Goal: Task Accomplishment & Management: Manage account settings

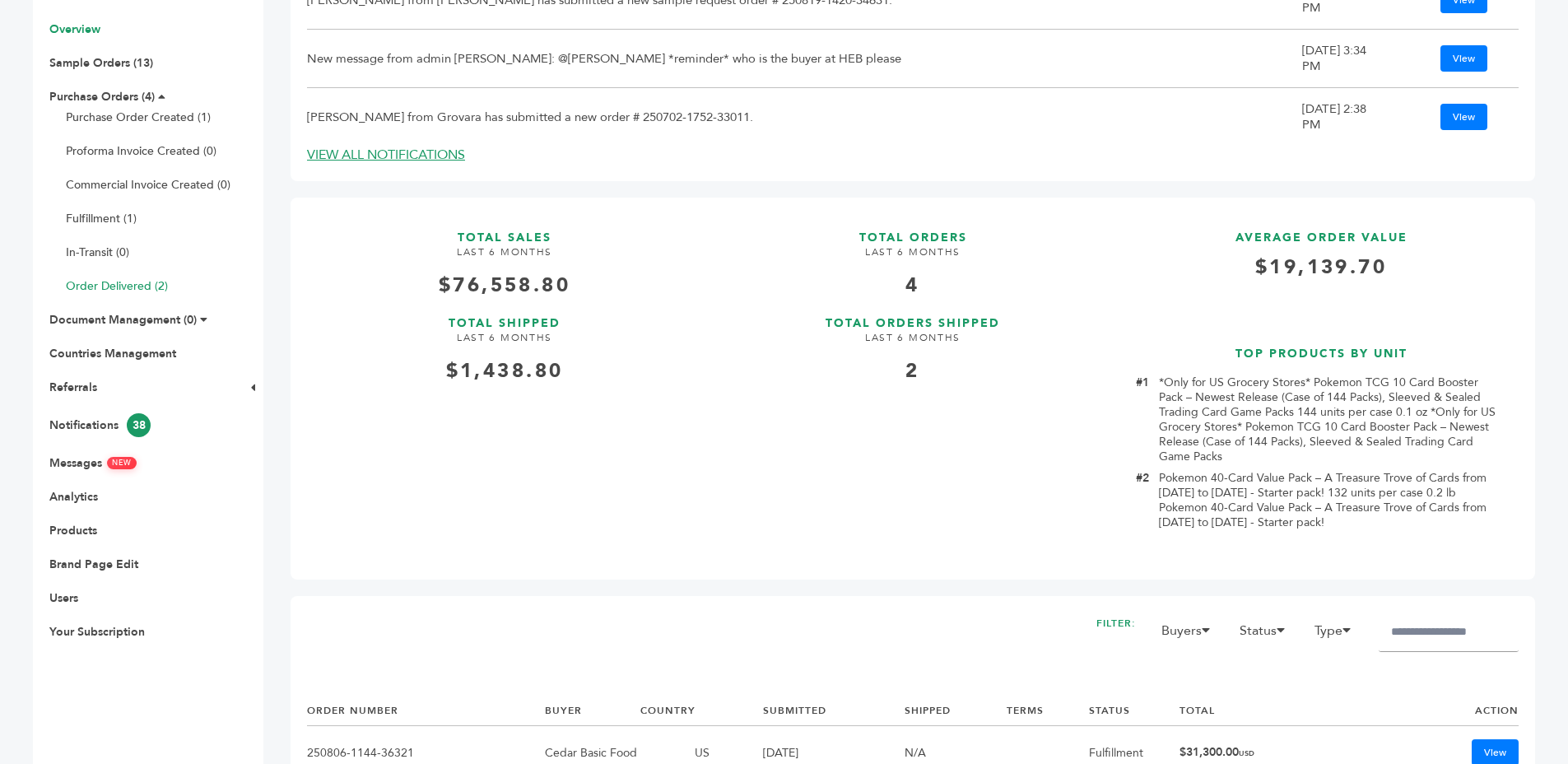
scroll to position [339, 0]
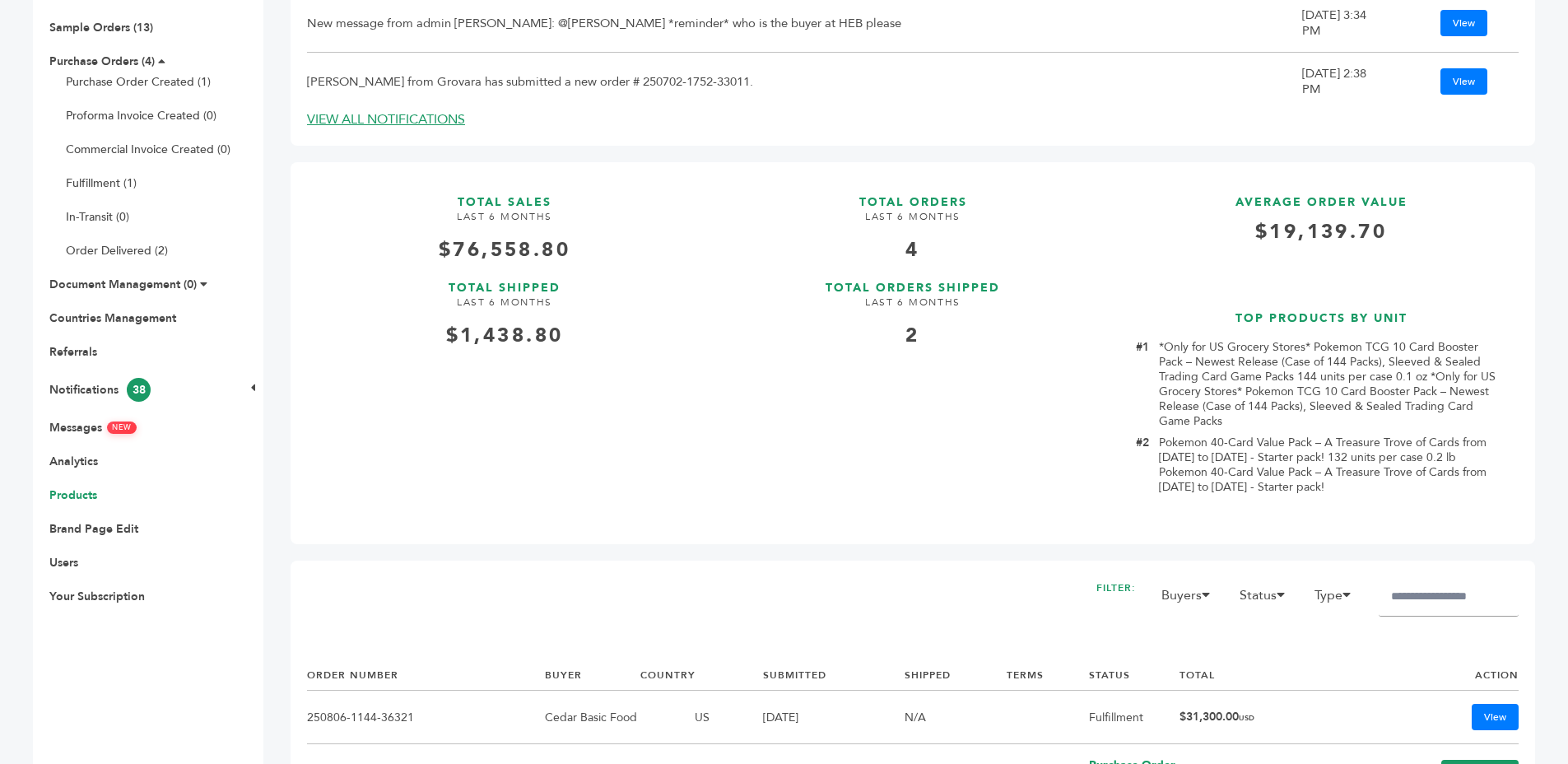
click at [69, 495] on link "Products" at bounding box center [72, 495] width 47 height 16
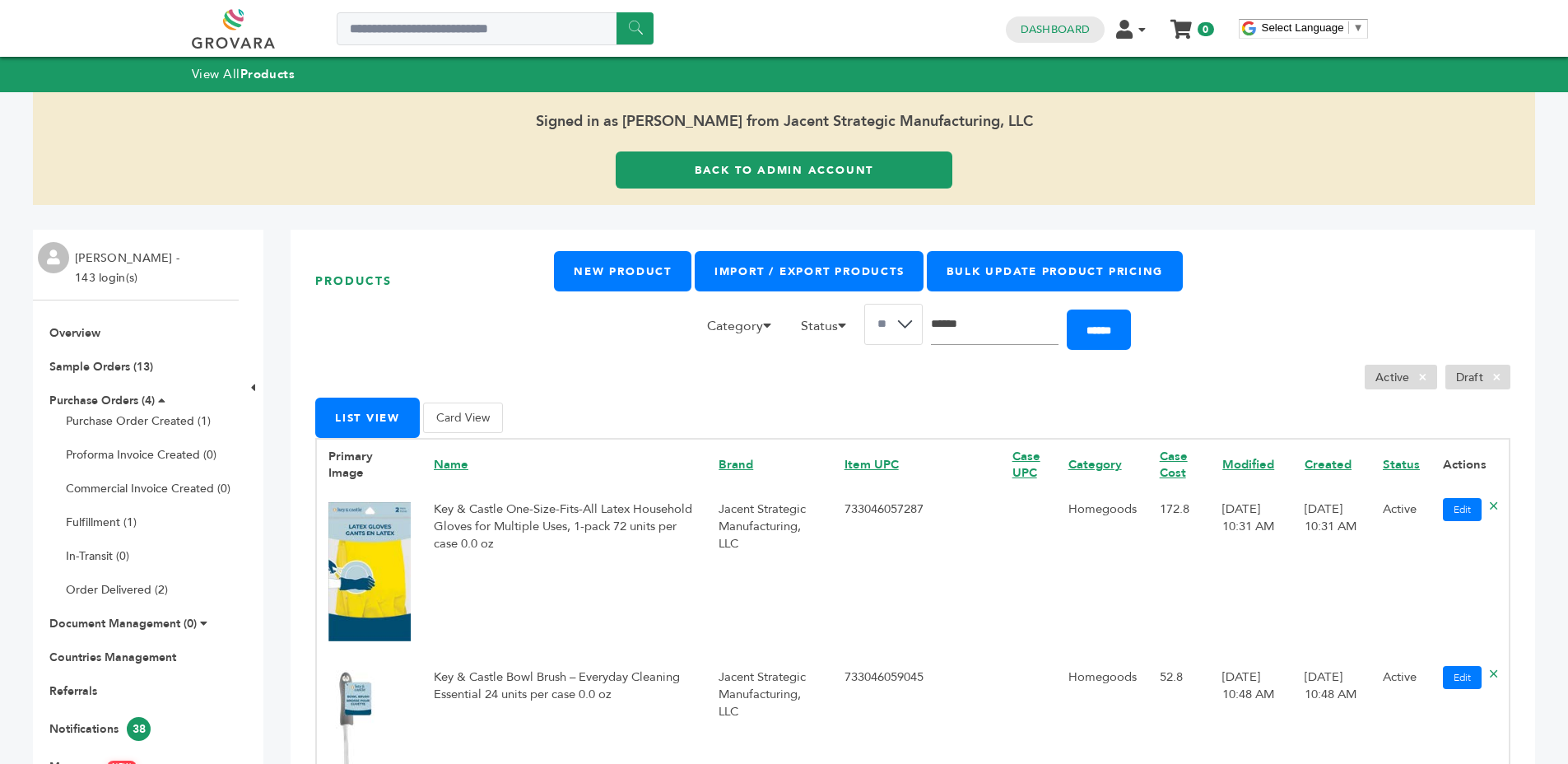
click at [989, 340] on input "Search" at bounding box center [994, 324] width 127 height 42
type input "*******"
click at [1067, 309] on input "******" at bounding box center [1098, 329] width 64 height 41
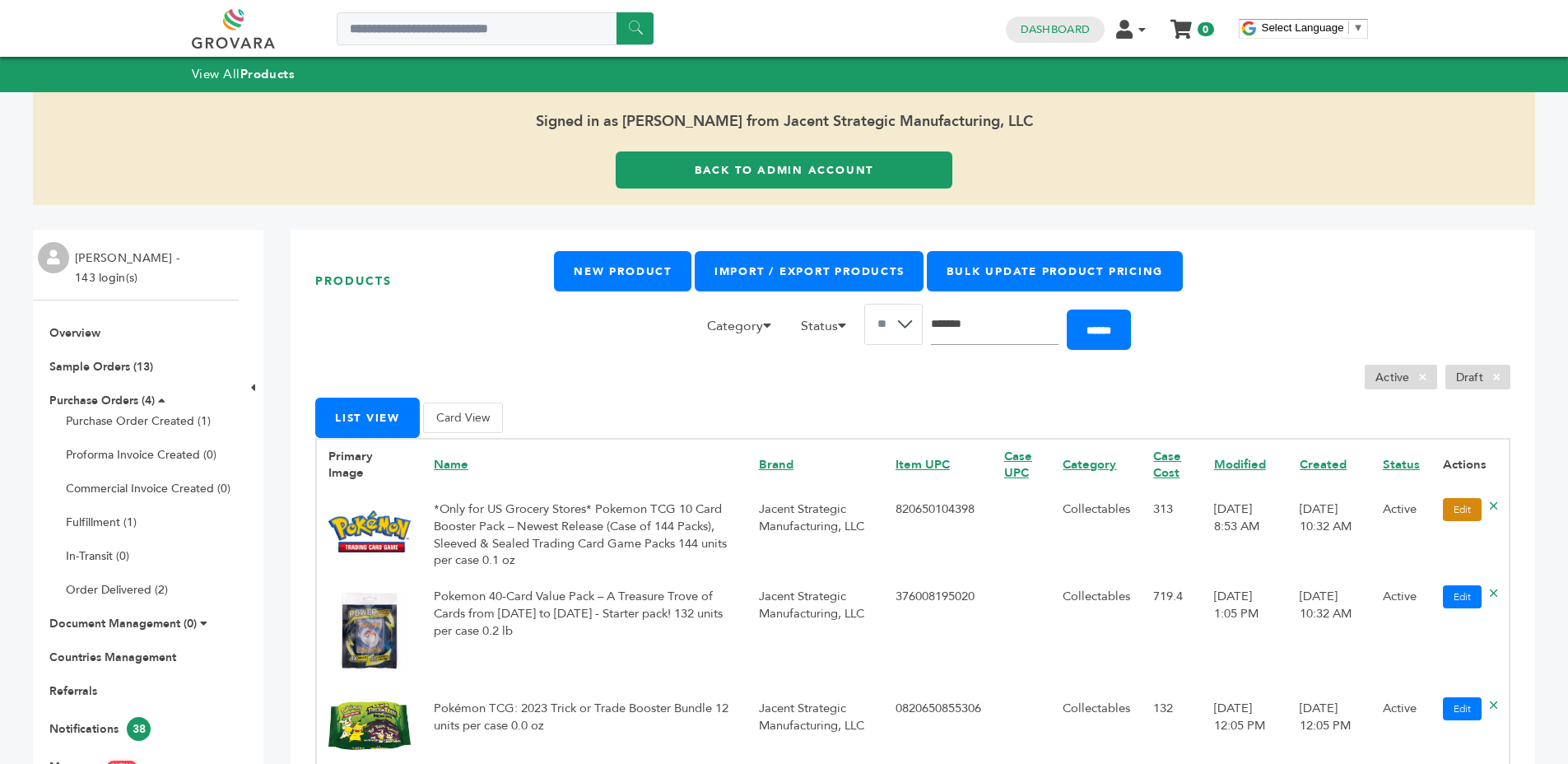
click at [1443, 498] on link "Edit" at bounding box center [1462, 510] width 39 height 23
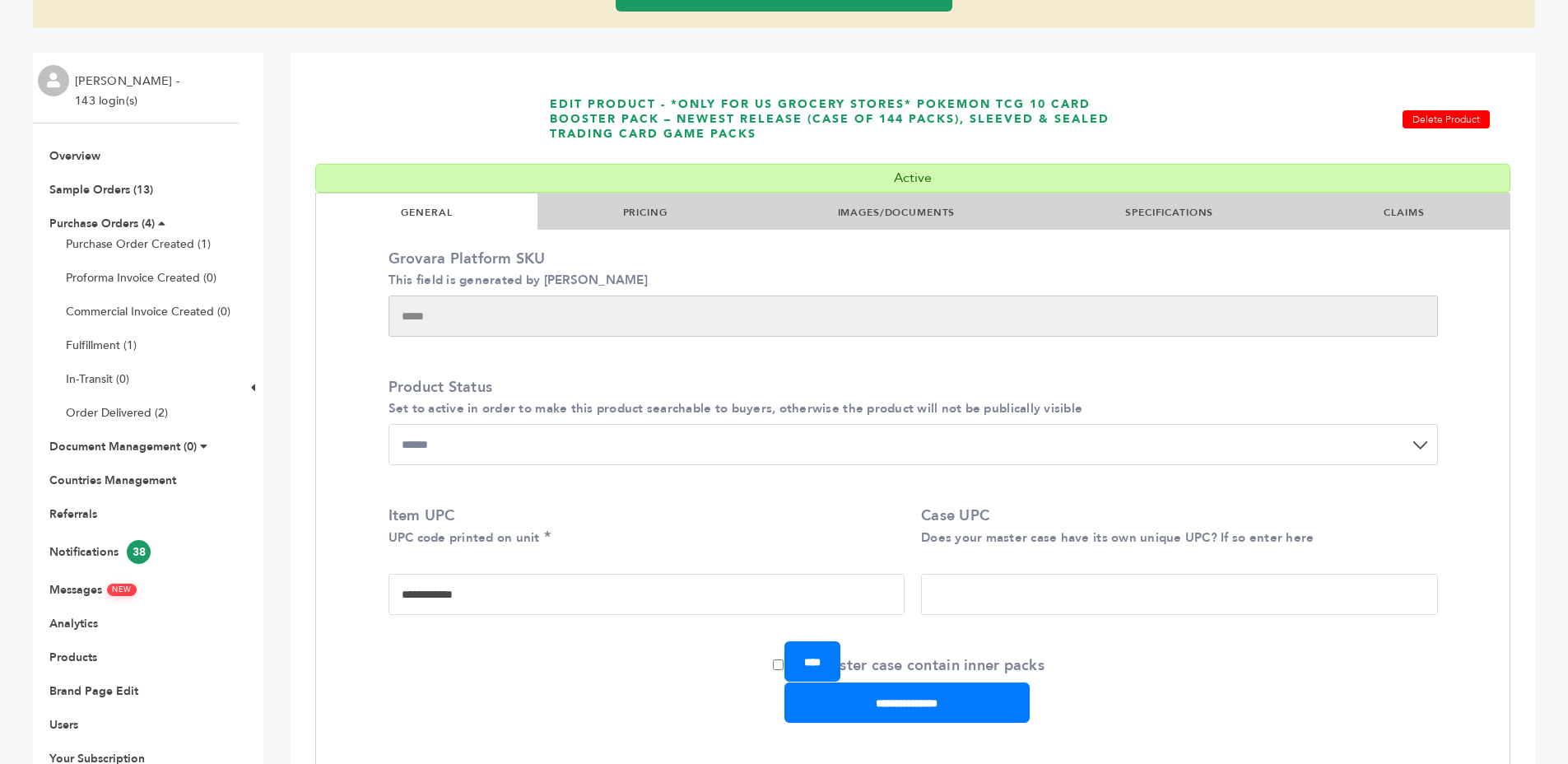
scroll to position [237, 0]
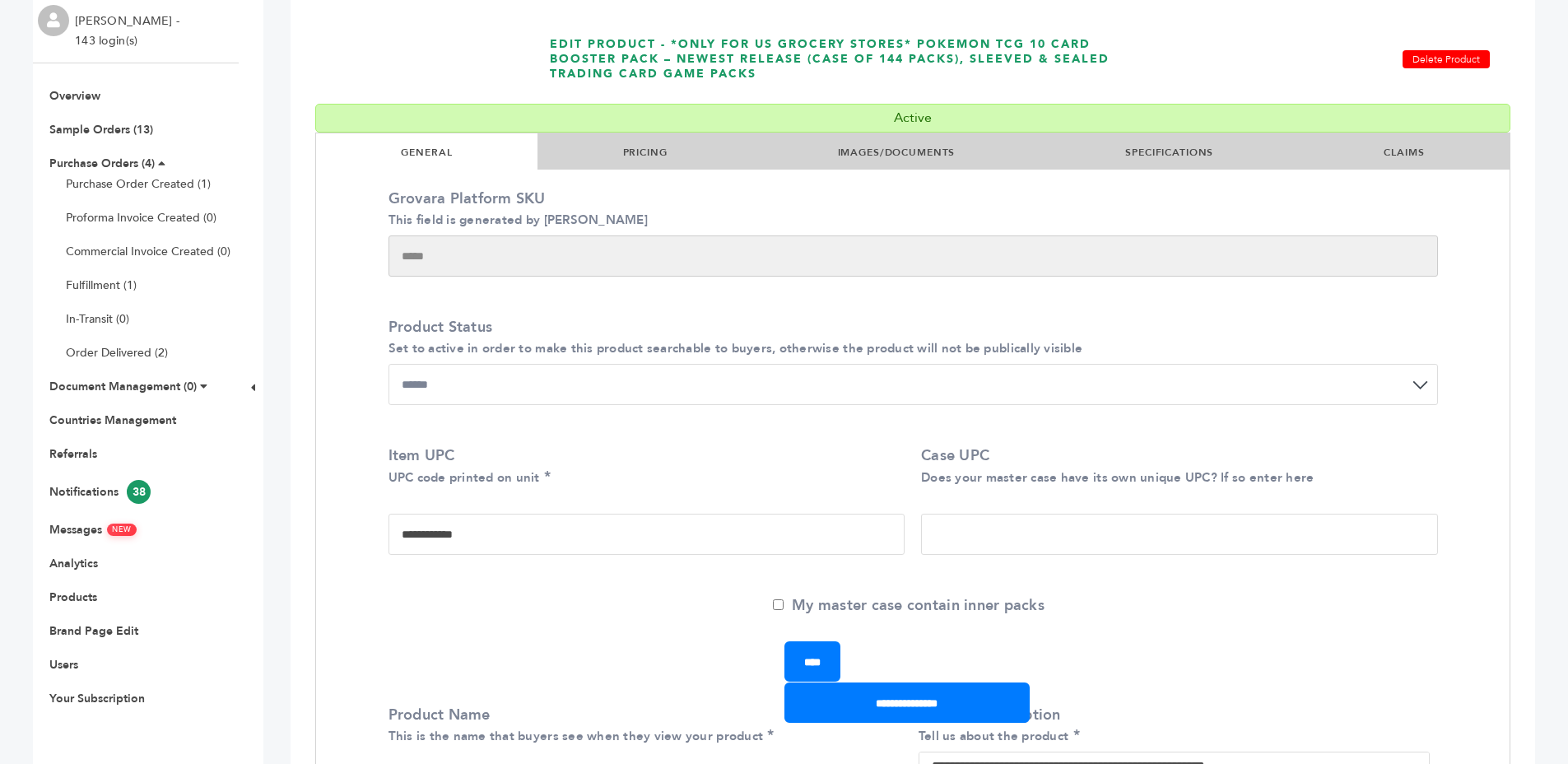
click at [634, 142] on li "PRICING" at bounding box center [645, 151] width 214 height 37
click at [634, 147] on link "PRICING" at bounding box center [645, 152] width 44 height 13
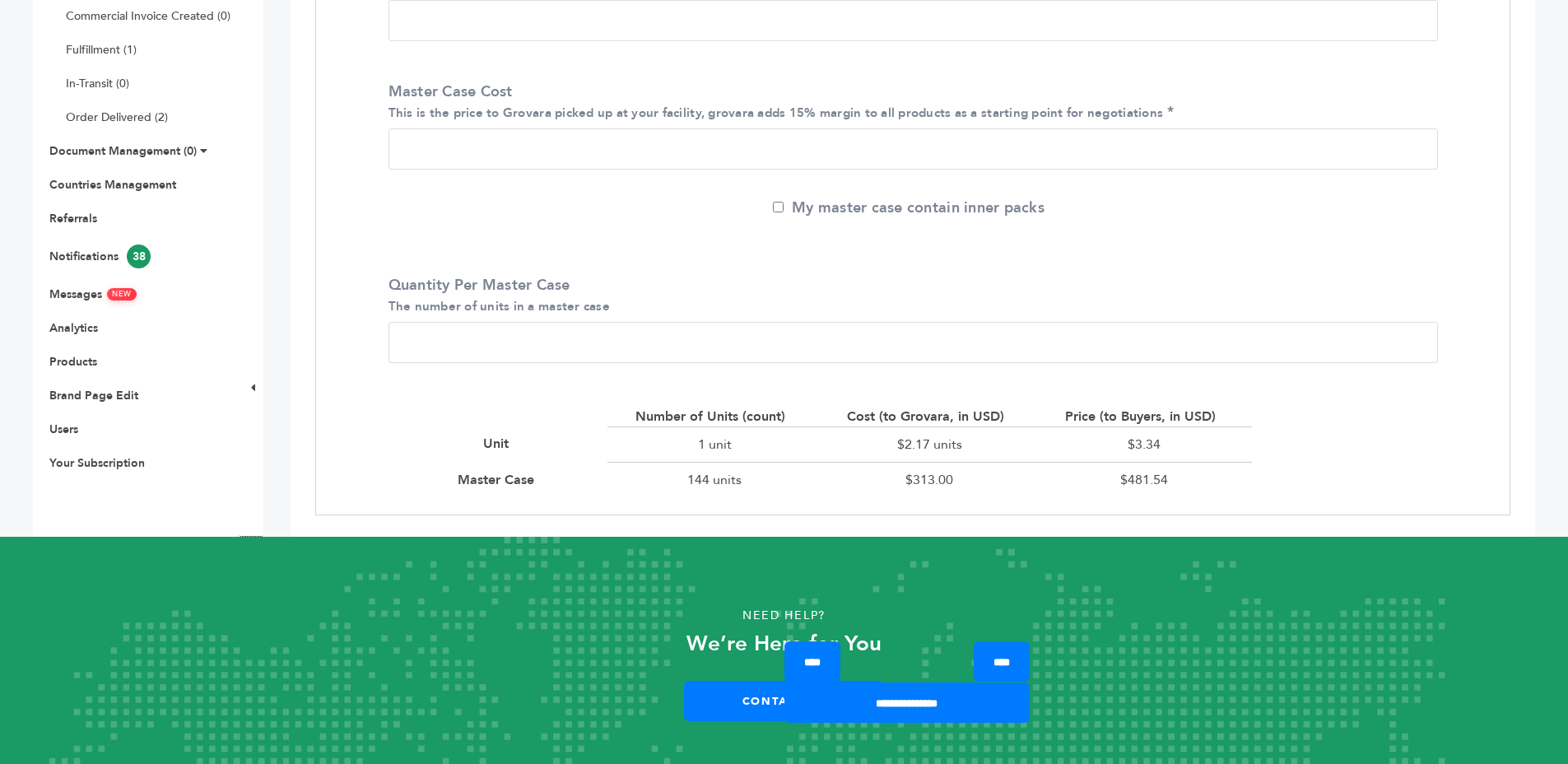
scroll to position [387, 0]
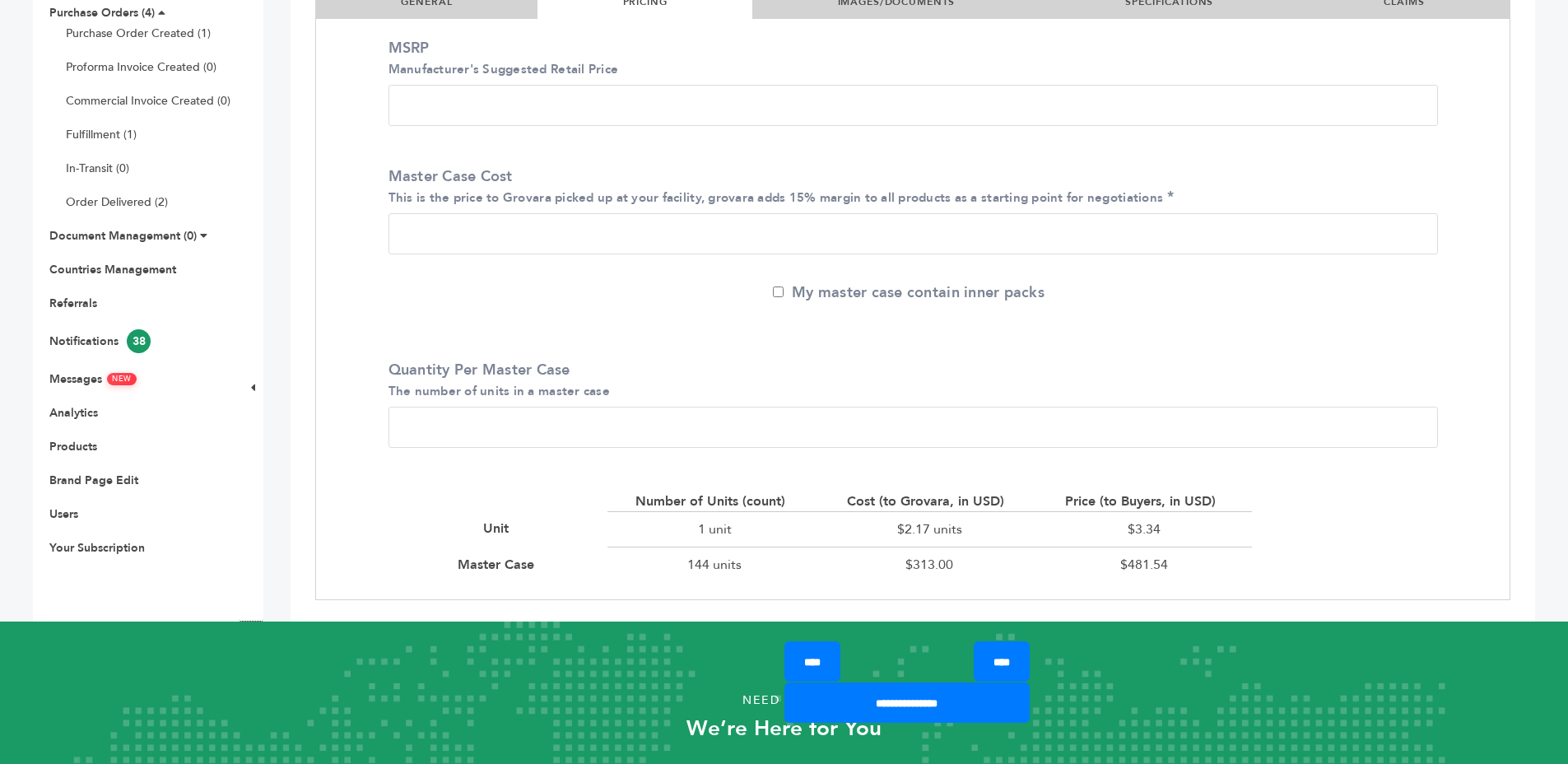
click at [1127, 526] on div "$3.34" at bounding box center [1145, 529] width 214 height 36
drag, startPoint x: 1127, startPoint y: 526, endPoint x: 1165, endPoint y: 525, distance: 38.0
click at [1131, 526] on div "$3.34" at bounding box center [1145, 529] width 214 height 36
click at [1165, 525] on div "$3.34" at bounding box center [1145, 529] width 214 height 36
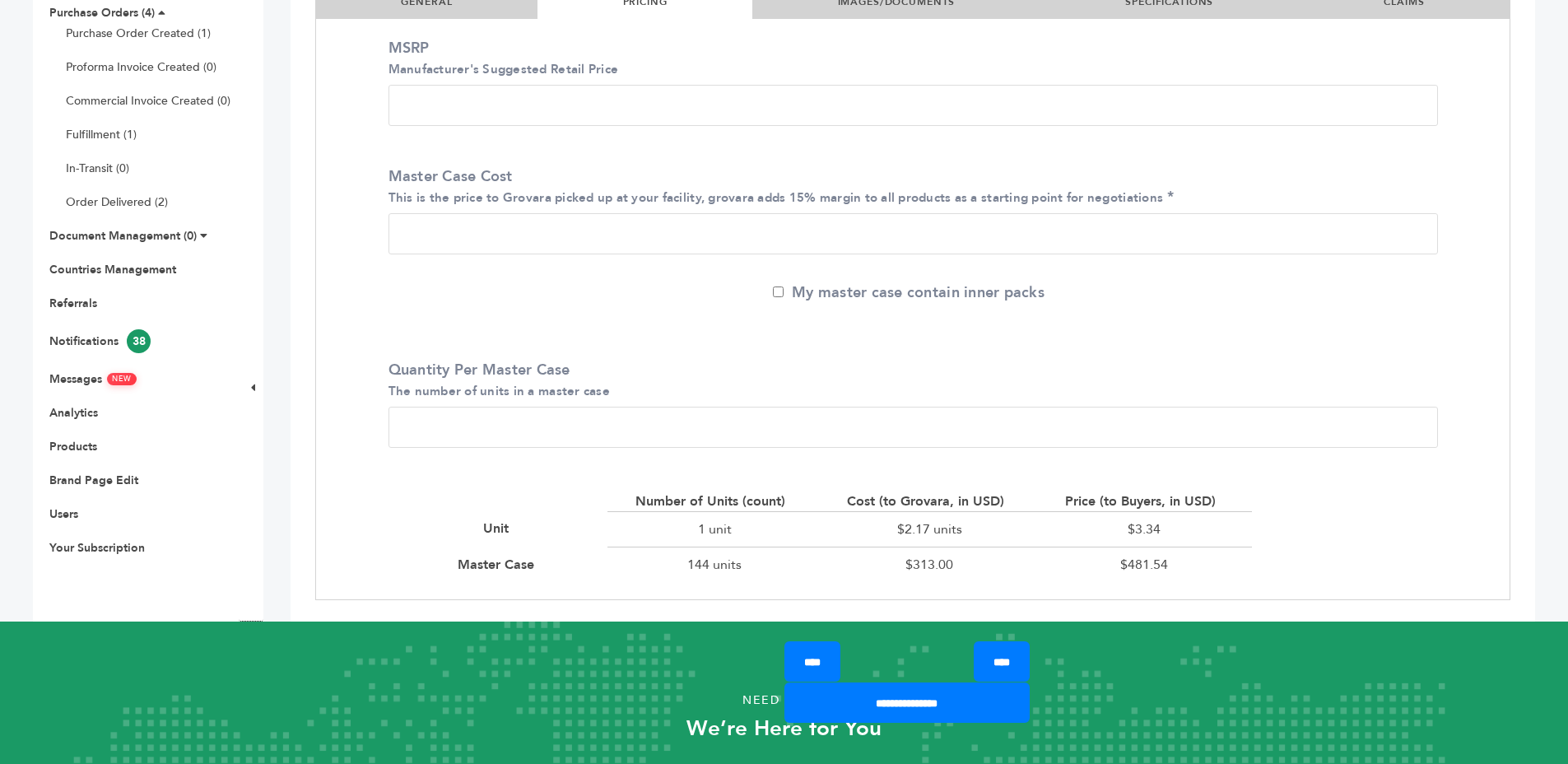
click at [1165, 525] on div "$3.34" at bounding box center [1145, 529] width 214 height 36
click at [1168, 525] on div "$3.34" at bounding box center [1145, 529] width 214 height 36
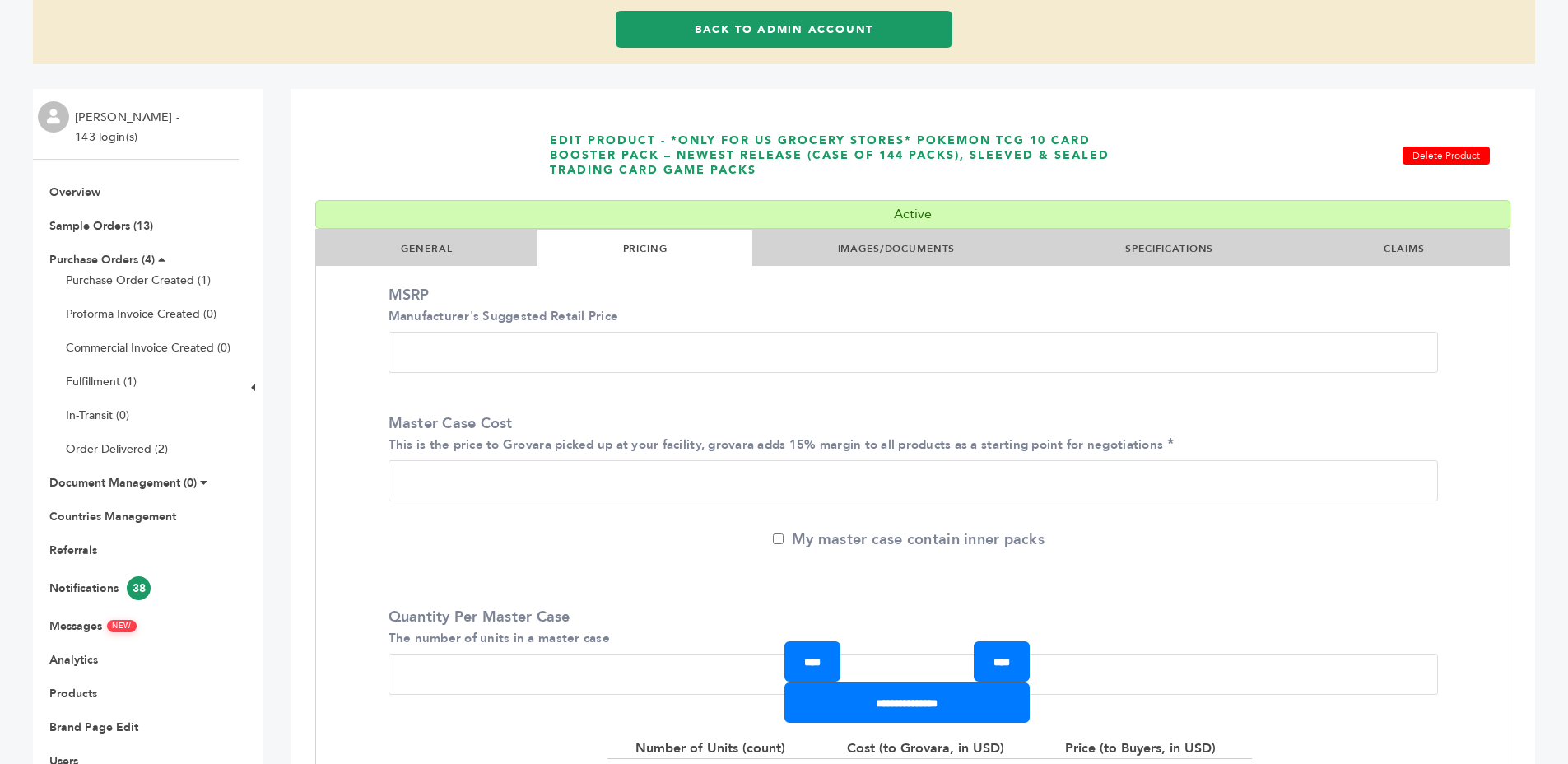
scroll to position [3, 0]
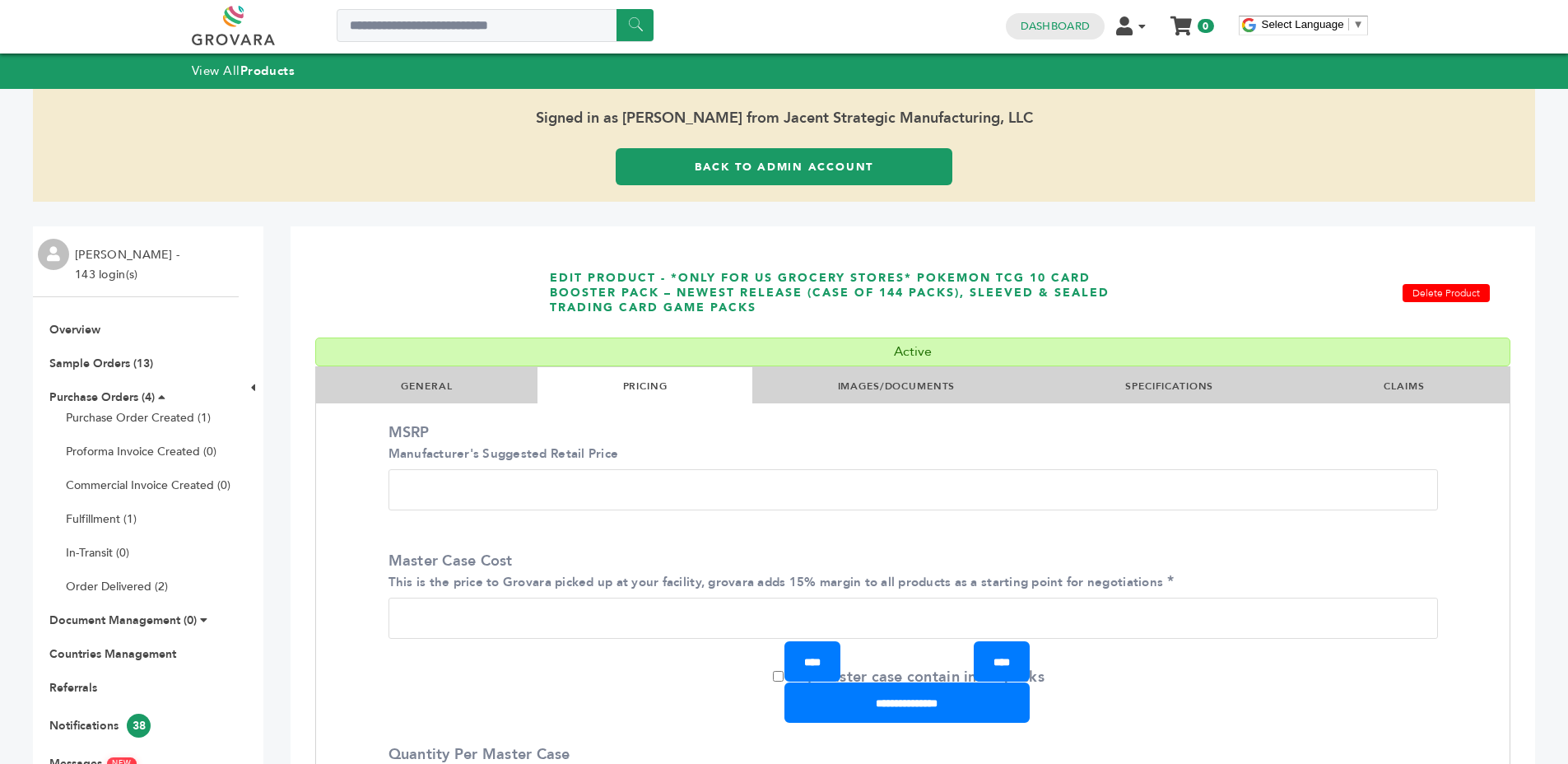
click at [474, 386] on li "GENERAL" at bounding box center [427, 386] width 221 height 37
click at [465, 386] on li "GENERAL" at bounding box center [427, 386] width 221 height 37
click at [415, 384] on link "GENERAL" at bounding box center [426, 387] width 51 height 13
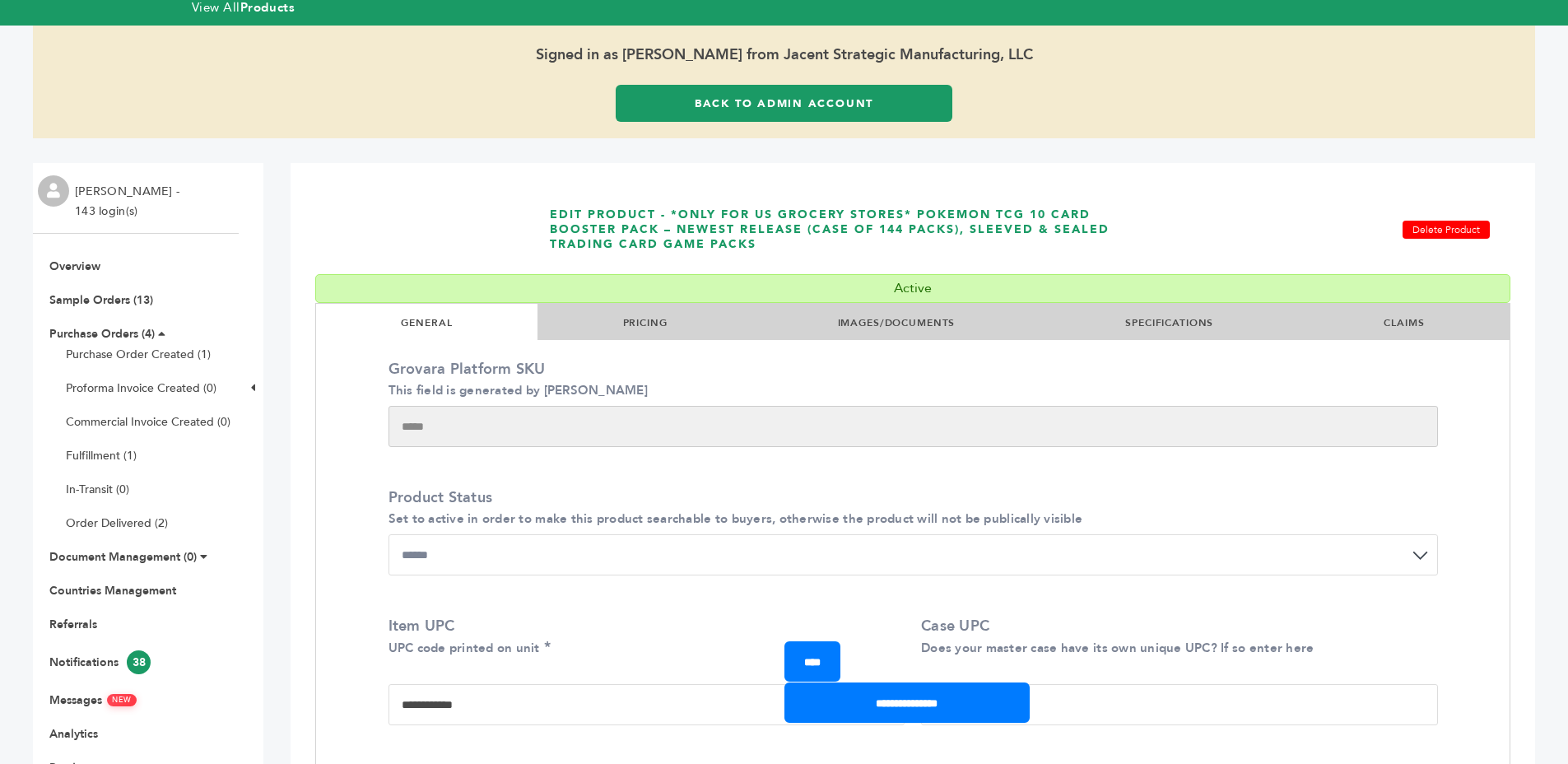
scroll to position [106, 0]
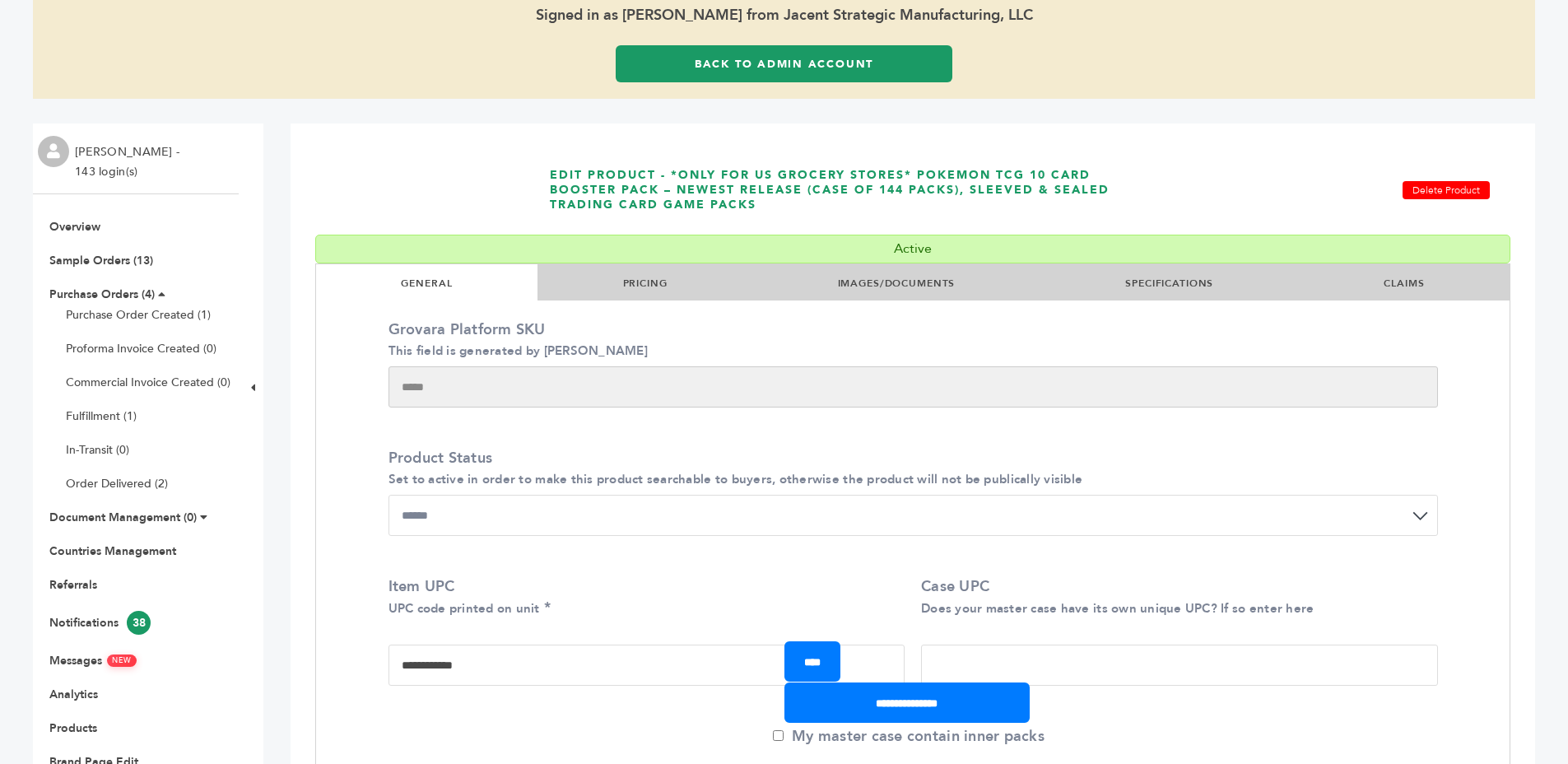
click at [636, 285] on link "PRICING" at bounding box center [645, 283] width 44 height 13
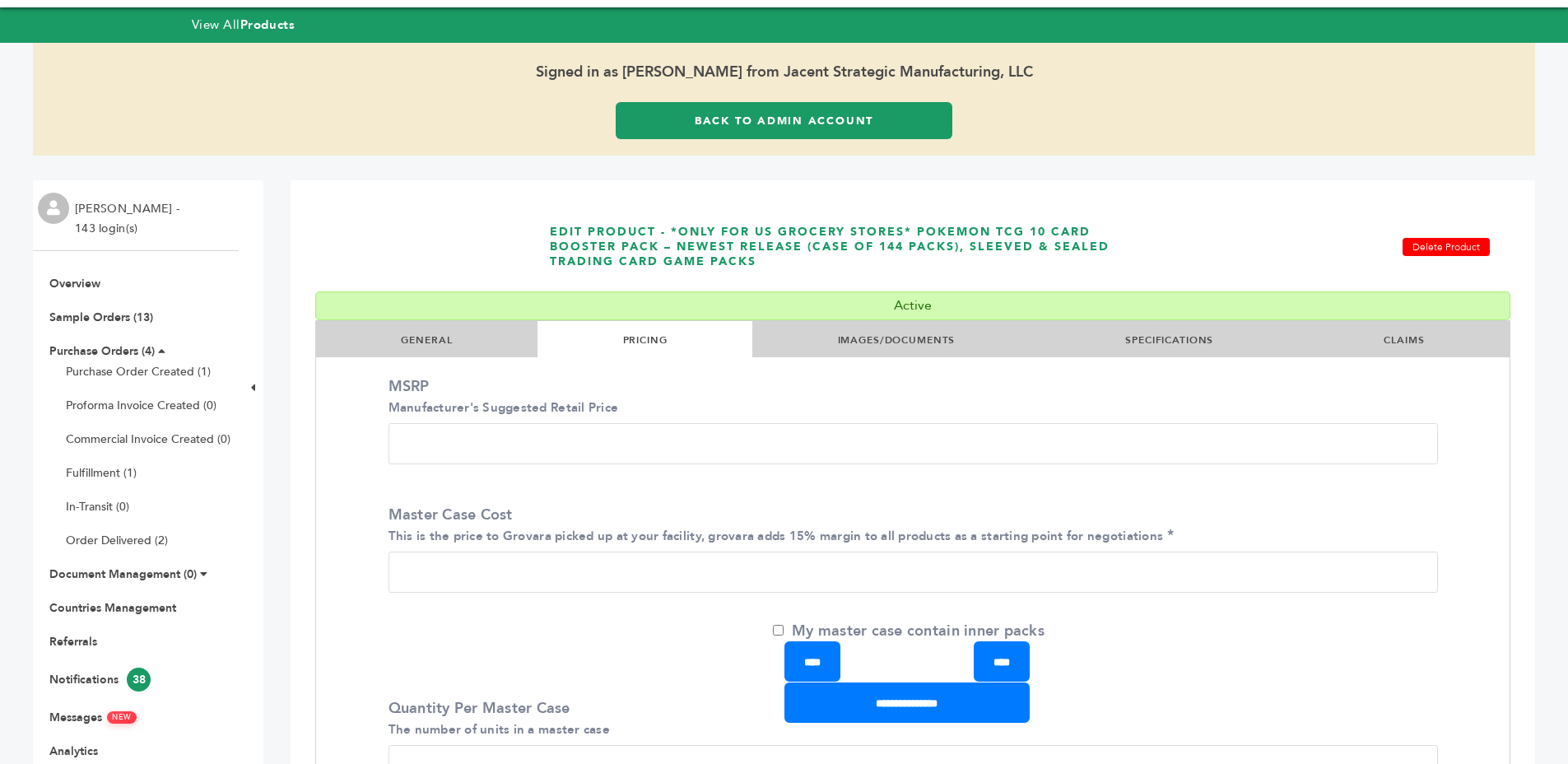
scroll to position [0, 0]
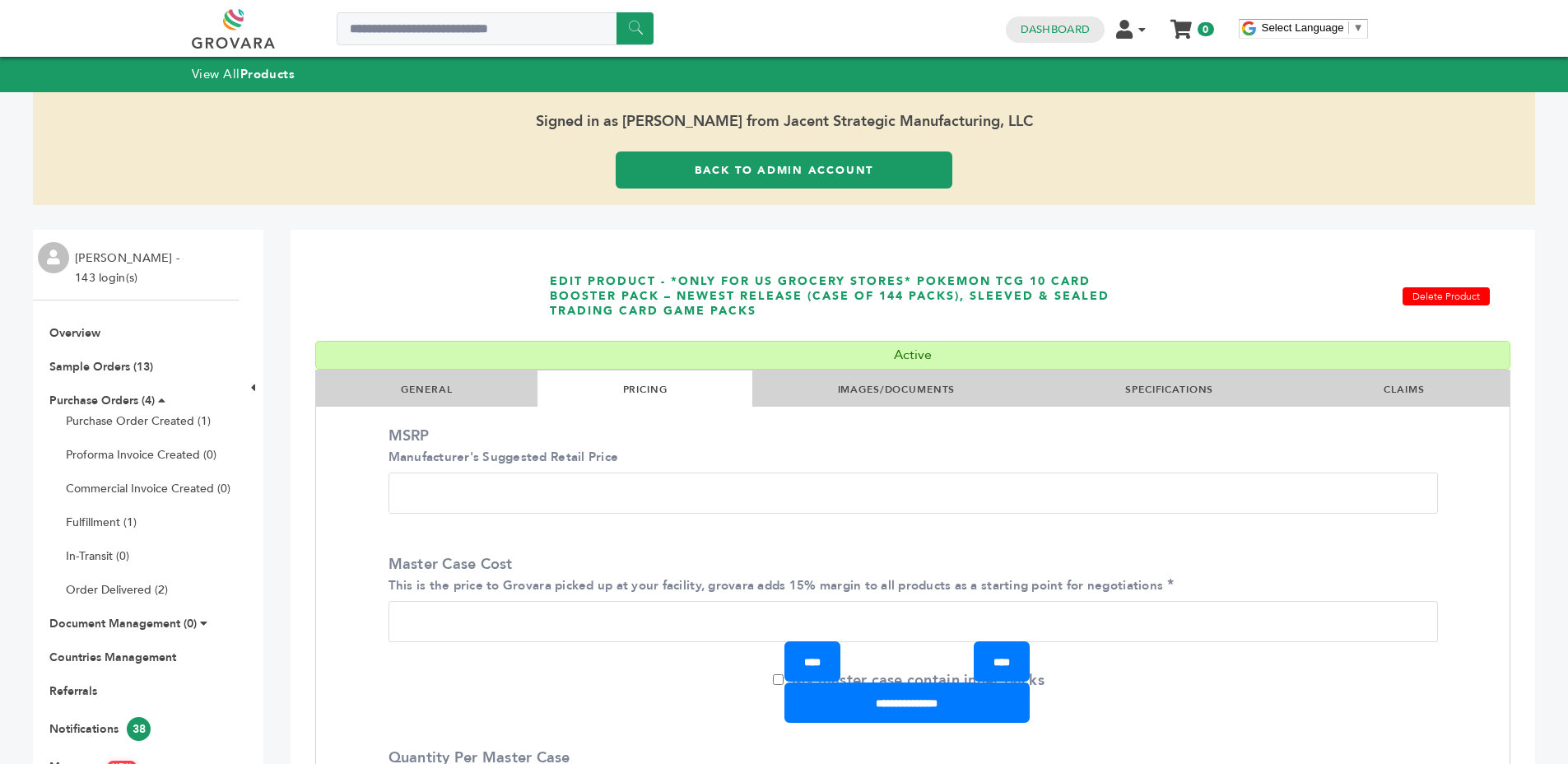
click at [758, 157] on link "Back to Admin Account" at bounding box center [784, 170] width 337 height 37
